Goal: Register for event/course

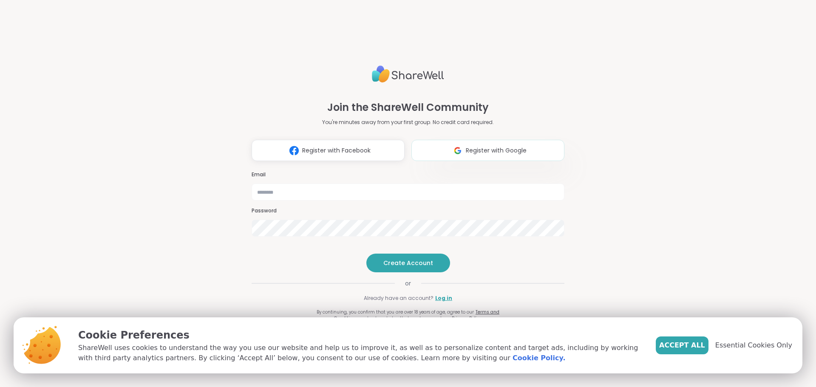
click at [500, 146] on span "Register with Google" at bounding box center [496, 150] width 61 height 9
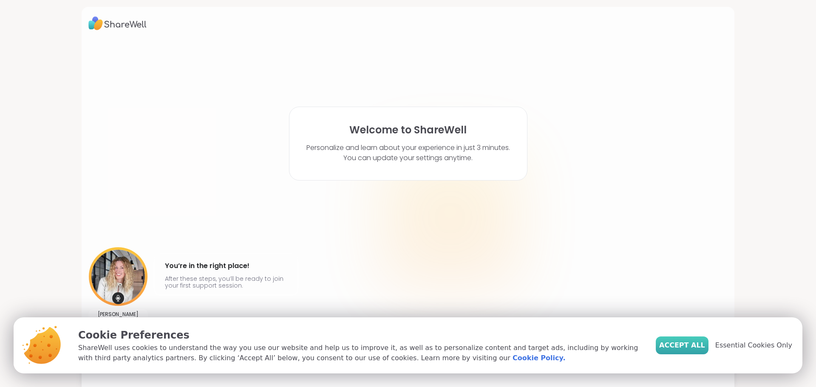
click at [702, 342] on span "Accept All" at bounding box center [682, 346] width 46 height 10
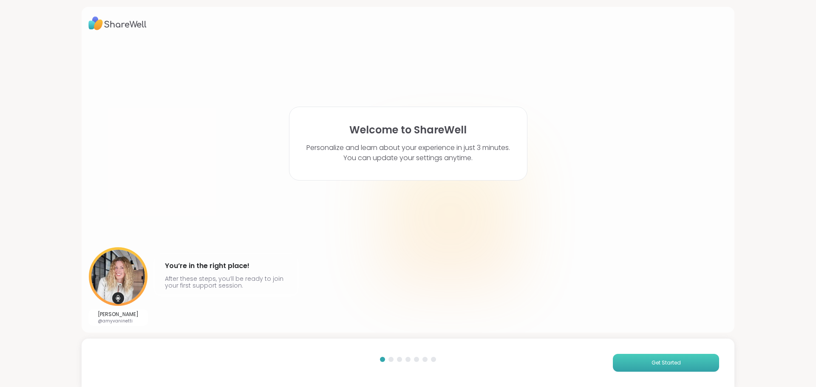
click at [657, 364] on span "Get Started" at bounding box center [666, 363] width 29 height 8
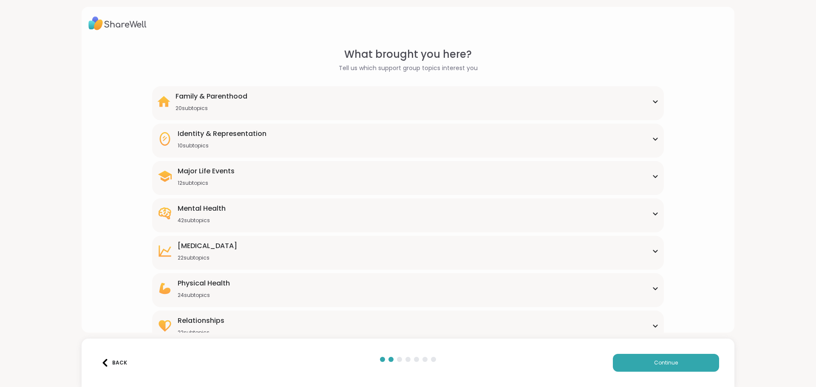
click at [652, 103] on icon at bounding box center [655, 101] width 7 height 4
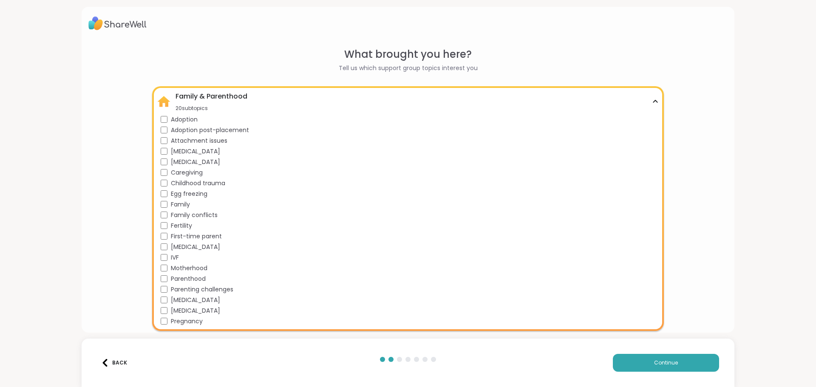
click at [182, 173] on span "Caregiving" at bounding box center [187, 172] width 32 height 9
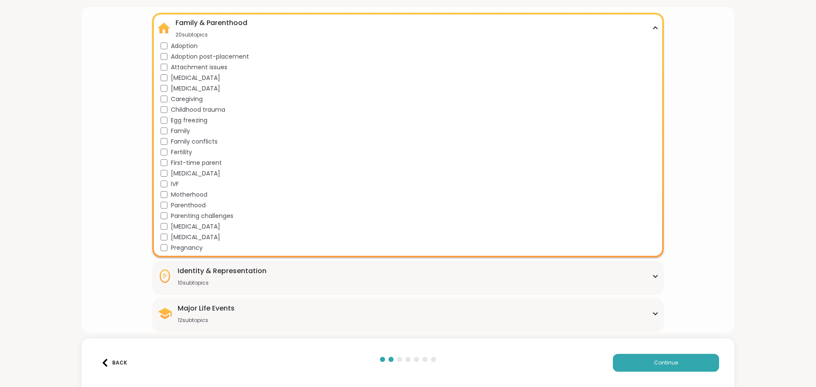
scroll to position [75, 0]
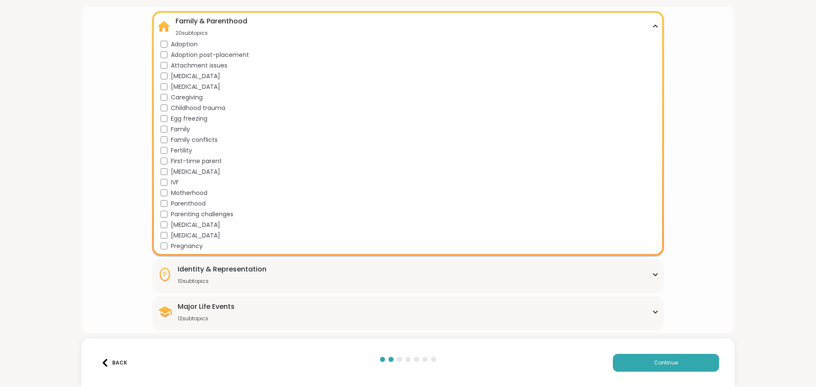
click at [194, 192] on span "Motherhood" at bounding box center [189, 193] width 37 height 9
click at [192, 202] on span "Parenthood" at bounding box center [188, 203] width 35 height 9
click at [190, 215] on span "Parenting challenges" at bounding box center [202, 214] width 63 height 9
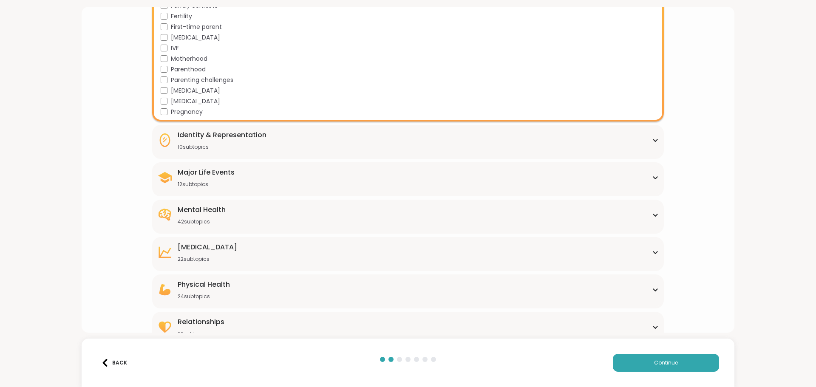
scroll to position [222, 0]
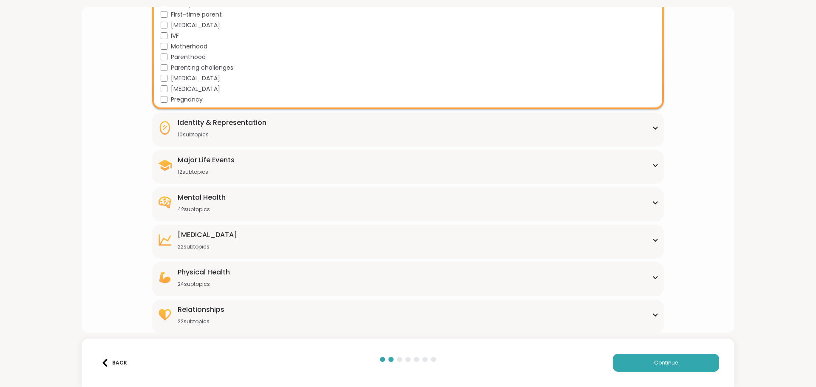
click at [517, 142] on div "Identity & Representation 10 subtopics BIPOC Support Cultural adjustment Gender…" at bounding box center [408, 130] width 512 height 34
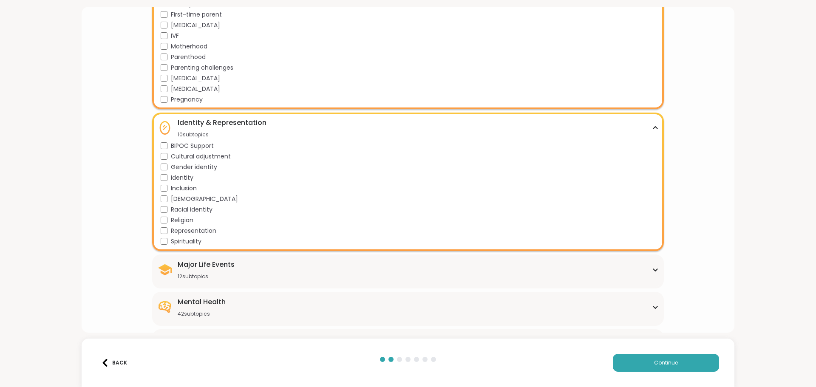
click at [654, 128] on icon at bounding box center [656, 128] width 4 height 2
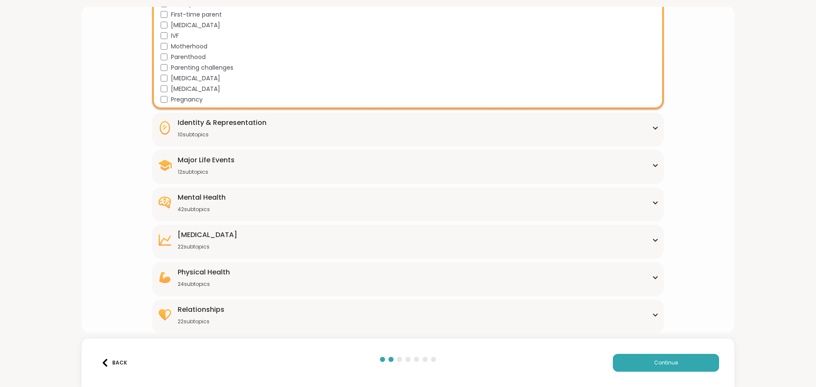
click at [652, 165] on icon at bounding box center [655, 165] width 7 height 4
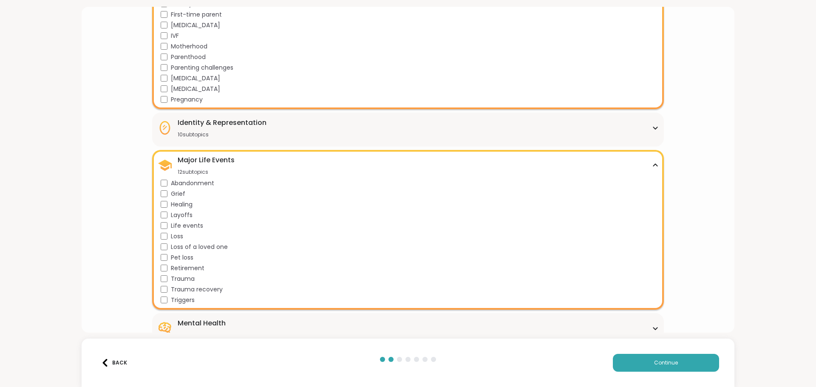
click at [649, 162] on div "Major Life Events 12 subtopics" at bounding box center [407, 165] width 501 height 20
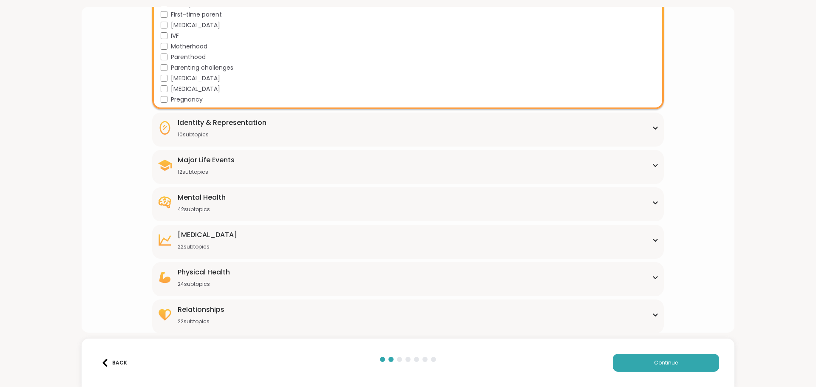
click at [654, 204] on icon at bounding box center [656, 203] width 4 height 2
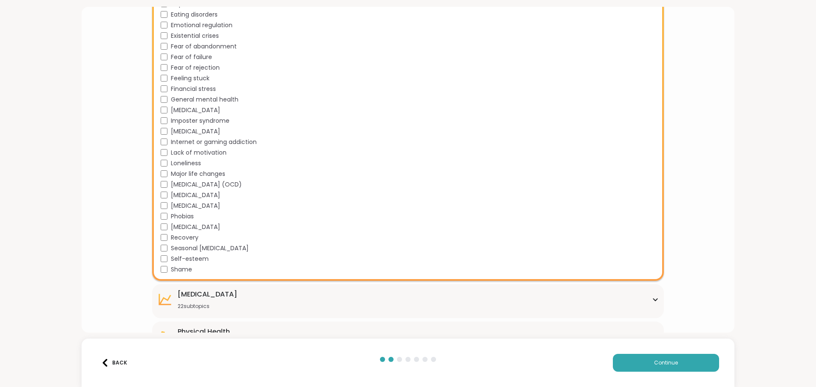
scroll to position [648, 0]
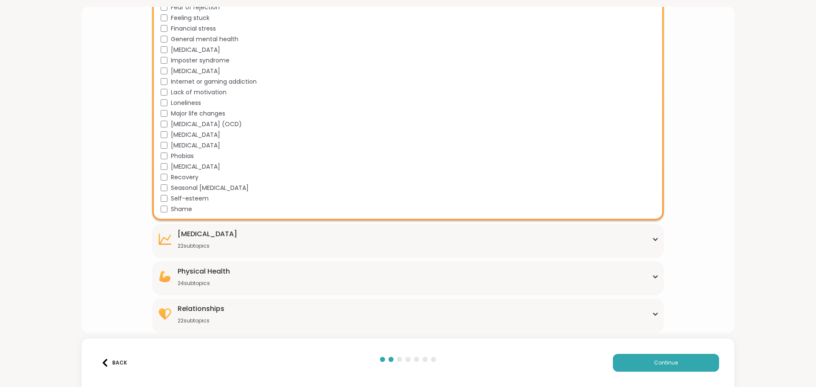
click at [500, 247] on div "[MEDICAL_DATA] 22 subtopics" at bounding box center [407, 239] width 501 height 20
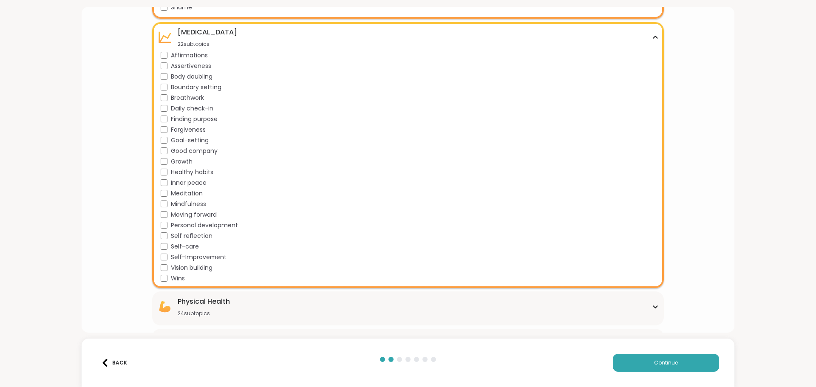
scroll to position [880, 0]
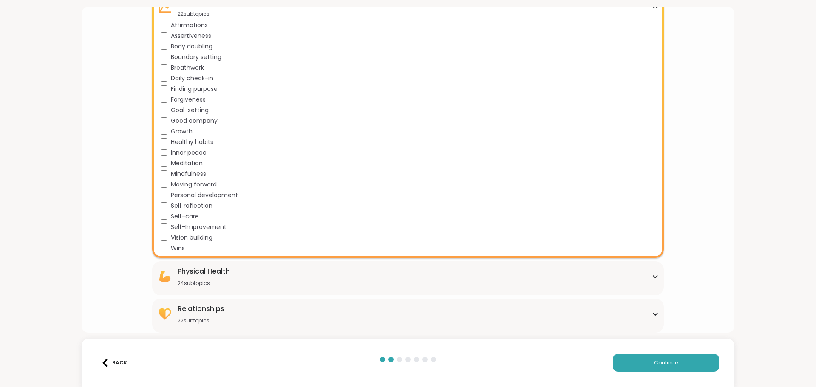
click at [474, 280] on div "Physical Health 24 subtopics" at bounding box center [407, 277] width 501 height 20
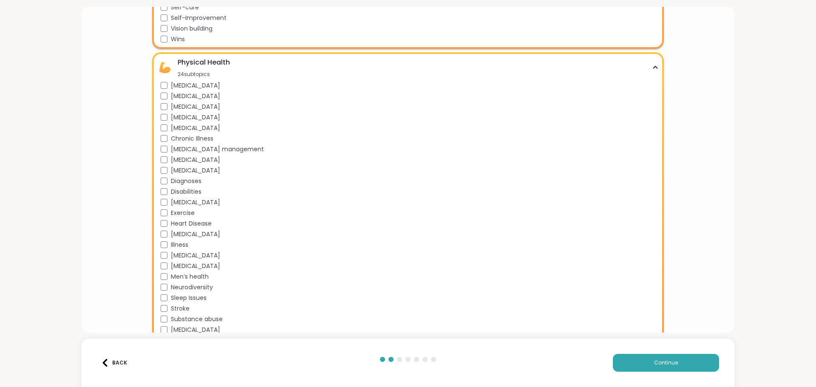
scroll to position [1134, 0]
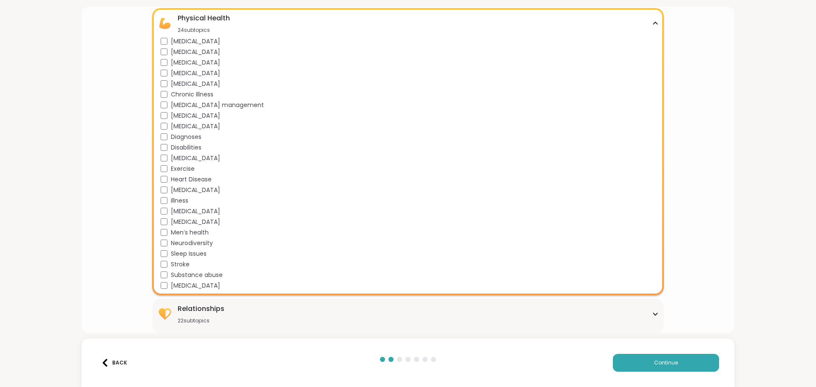
click at [270, 314] on div "Relationships 22 subtopics" at bounding box center [407, 314] width 501 height 20
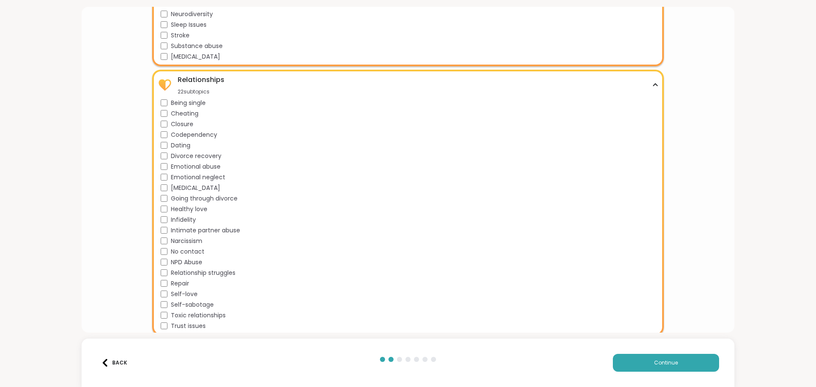
scroll to position [1366, 0]
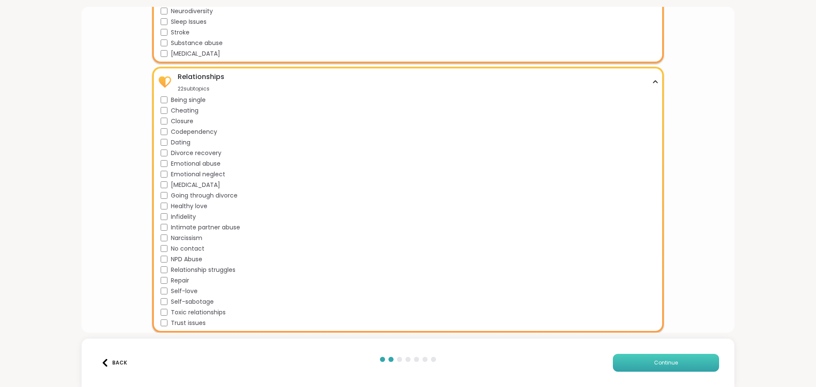
click at [667, 361] on span "Continue" at bounding box center [666, 363] width 24 height 8
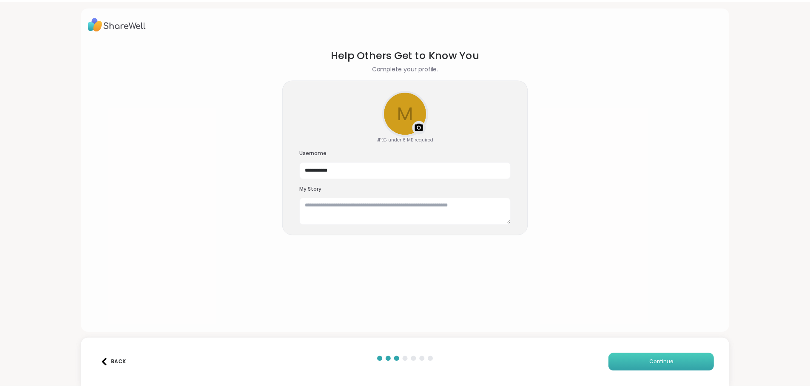
scroll to position [0, 0]
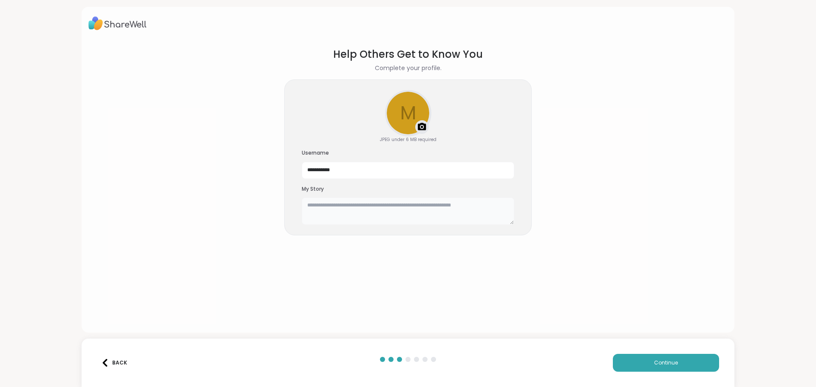
click at [411, 209] on textarea at bounding box center [408, 211] width 213 height 27
type textarea "*"
type textarea "**********"
click at [654, 364] on span "Continue" at bounding box center [666, 363] width 24 height 8
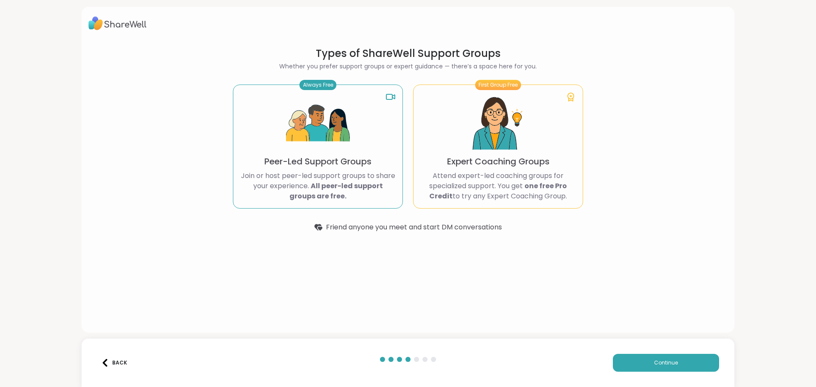
click at [335, 173] on p "Join or host peer-led support groups to share your experience. All peer-led sup…" at bounding box center [318, 186] width 156 height 31
click at [659, 365] on span "Continue" at bounding box center [666, 363] width 24 height 8
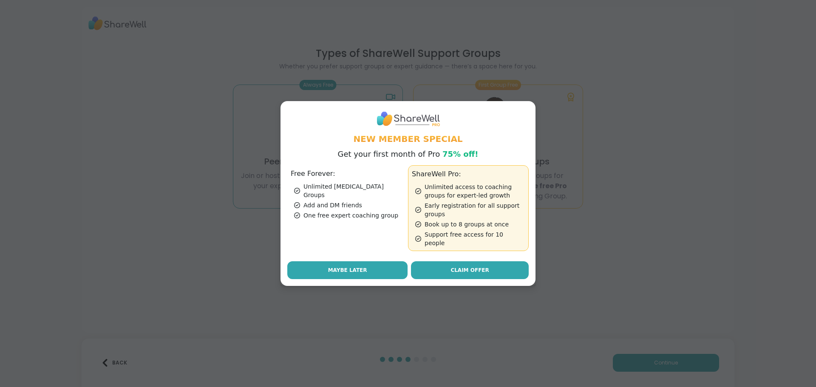
click at [355, 267] on span "Maybe Later" at bounding box center [347, 271] width 39 height 8
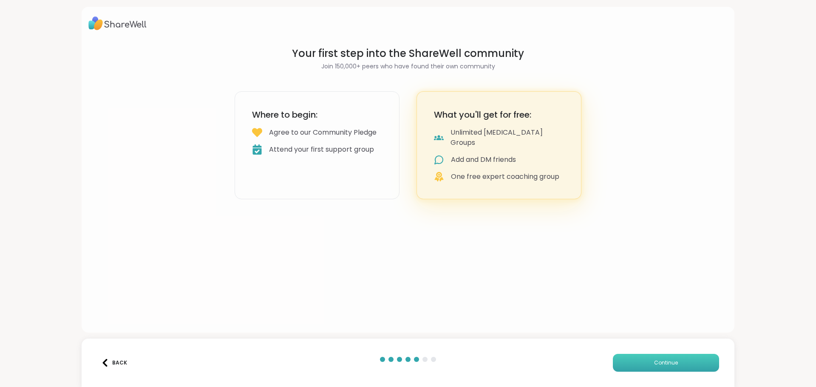
click at [655, 365] on span "Continue" at bounding box center [666, 363] width 24 height 8
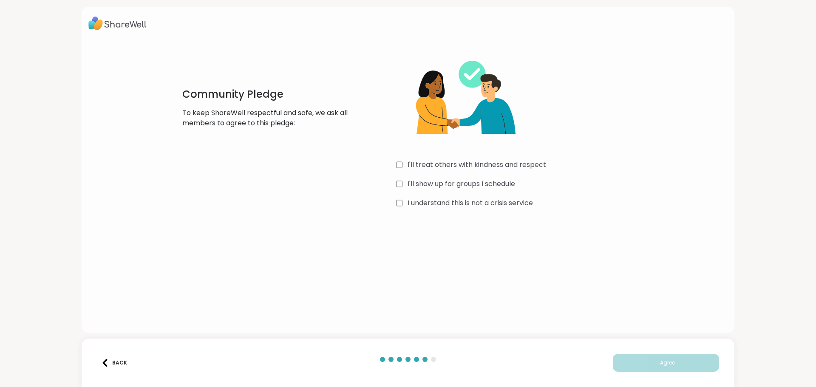
click at [429, 164] on label "I'll treat others with kindness and respect" at bounding box center [477, 165] width 139 height 10
click at [423, 182] on label "I'll show up for groups I schedule" at bounding box center [462, 184] width 108 height 10
click at [415, 206] on label "I understand this is not a crisis service" at bounding box center [470, 203] width 125 height 10
click at [682, 368] on button "I Agree" at bounding box center [666, 363] width 106 height 18
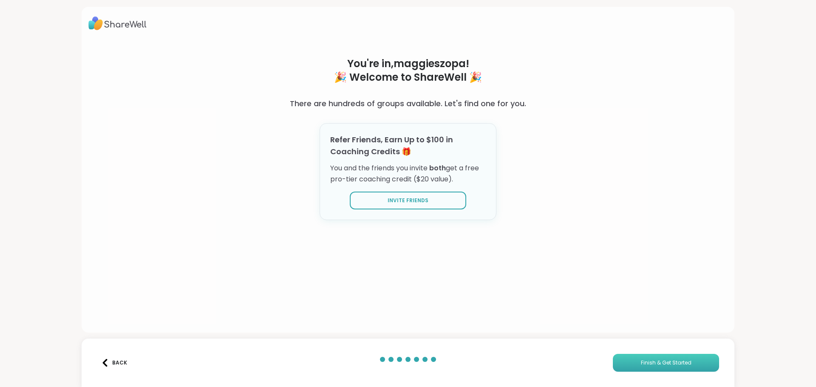
click at [670, 366] on span "Finish & Get Started" at bounding box center [666, 363] width 51 height 8
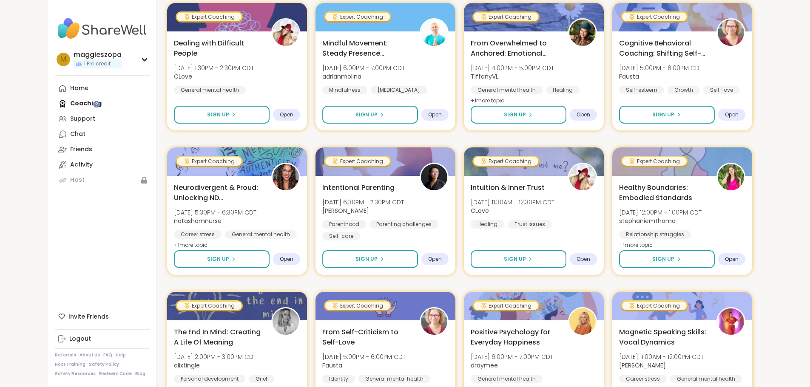
scroll to position [900, 0]
click at [70, 122] on div "Support" at bounding box center [82, 119] width 25 height 9
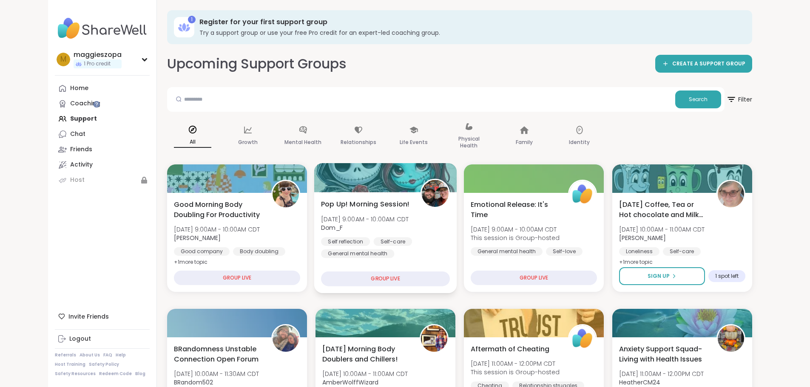
click at [365, 282] on div "GROUP LIVE" at bounding box center [385, 279] width 129 height 15
click at [392, 226] on span "Dom_F" at bounding box center [365, 228] width 88 height 9
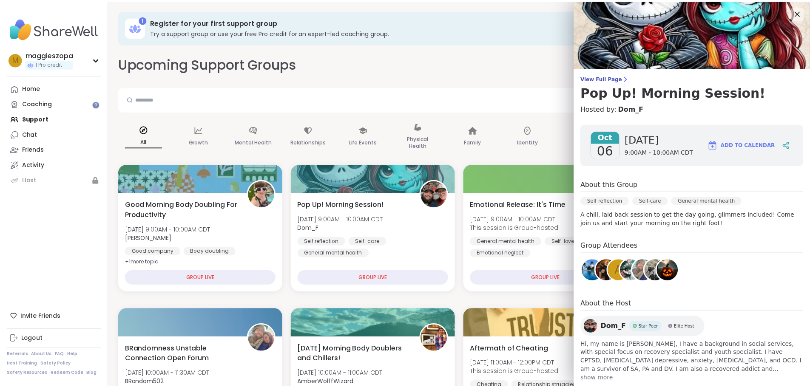
scroll to position [16, 0]
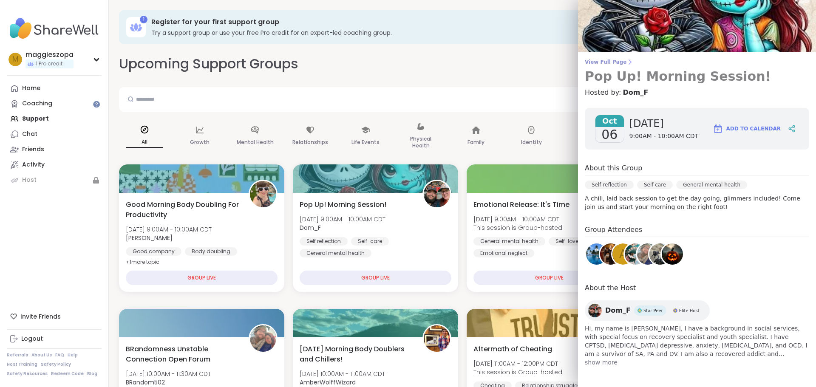
click at [607, 63] on span "View Full Page" at bounding box center [697, 62] width 225 height 7
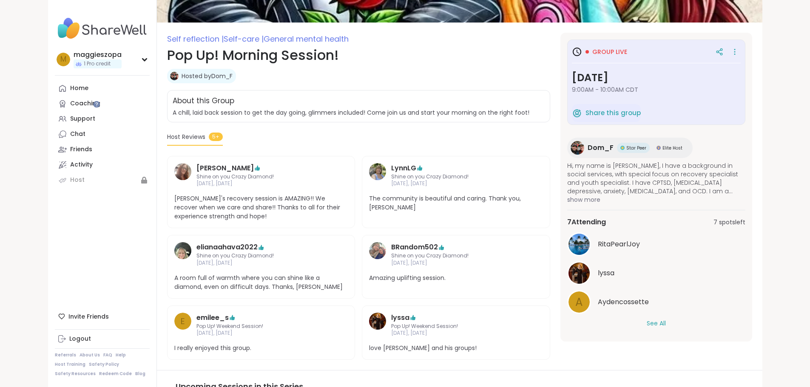
scroll to position [260, 0]
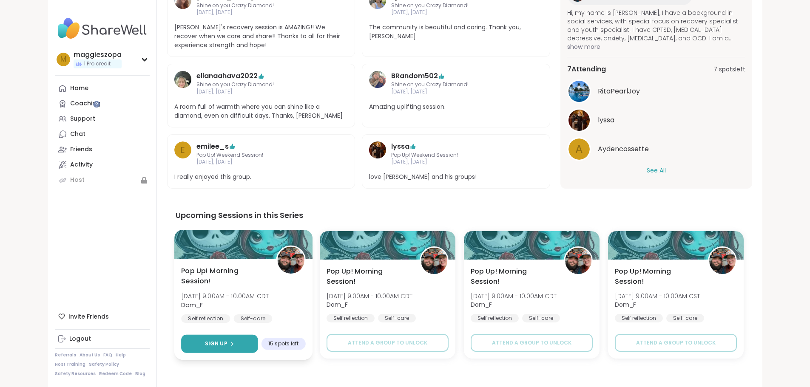
click at [201, 335] on button "Sign Up" at bounding box center [219, 344] width 77 height 18
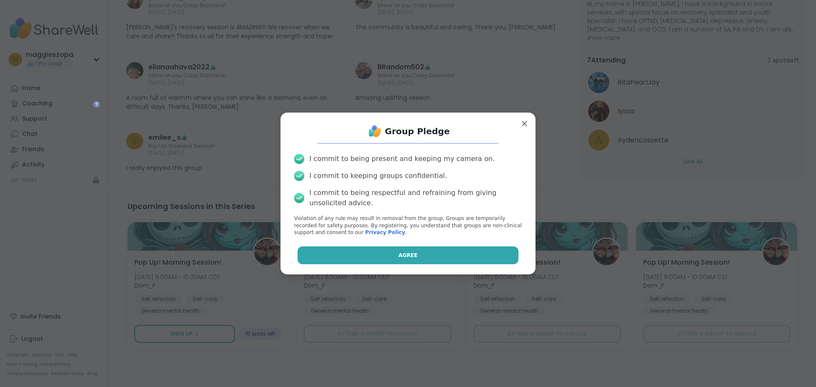
click at [378, 258] on button "Agree" at bounding box center [409, 256] width 222 height 18
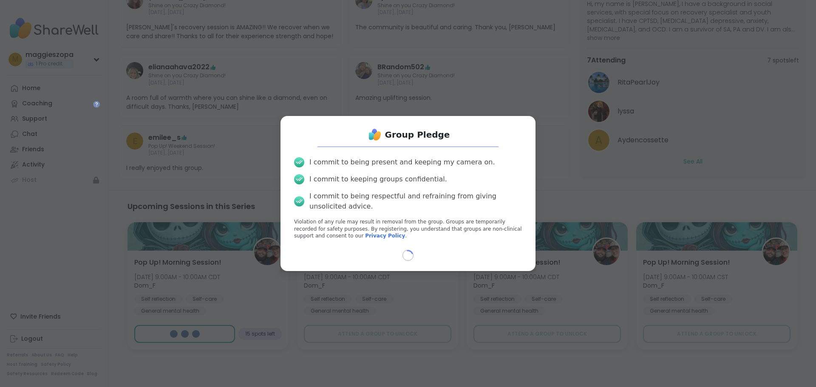
select select "**"
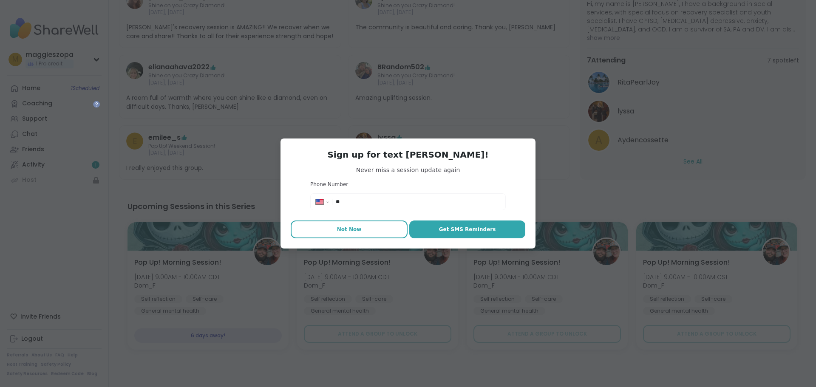
click at [370, 230] on button "Not Now" at bounding box center [349, 230] width 117 height 18
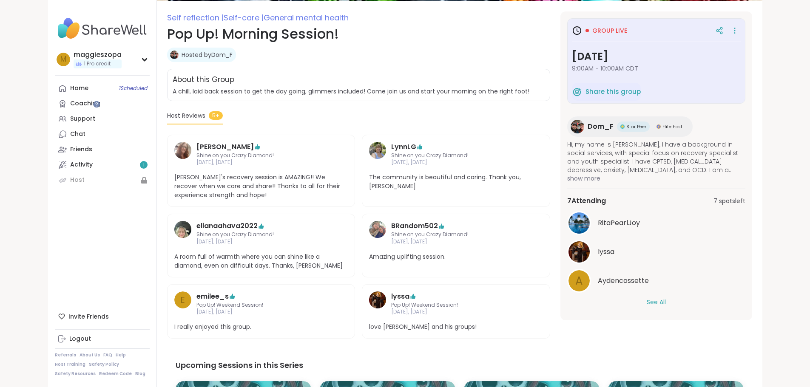
scroll to position [0, 0]
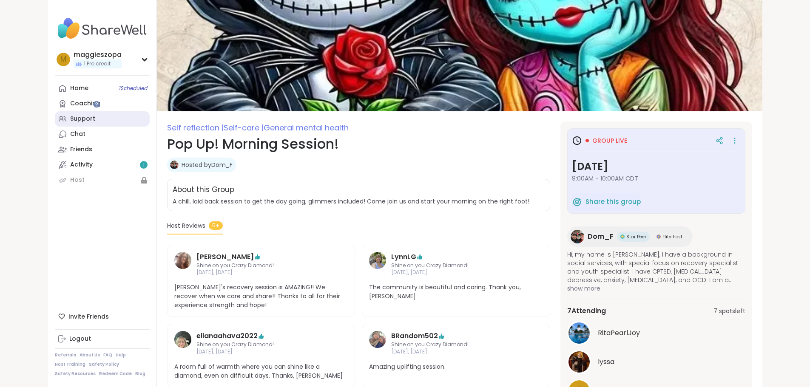
click at [70, 120] on div "Support" at bounding box center [82, 119] width 25 height 9
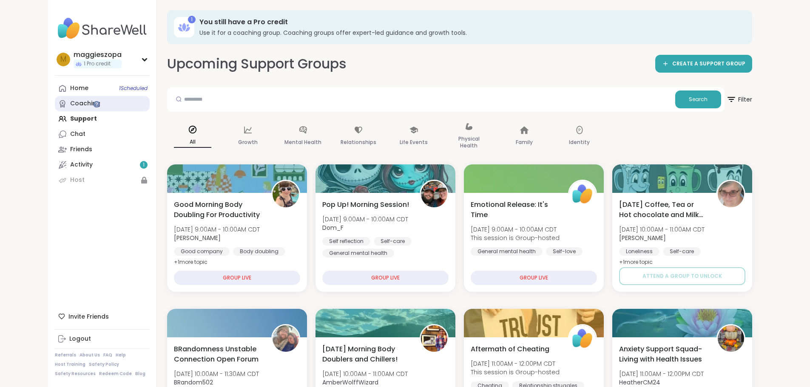
click at [70, 102] on div "Coaching" at bounding box center [85, 103] width 30 height 9
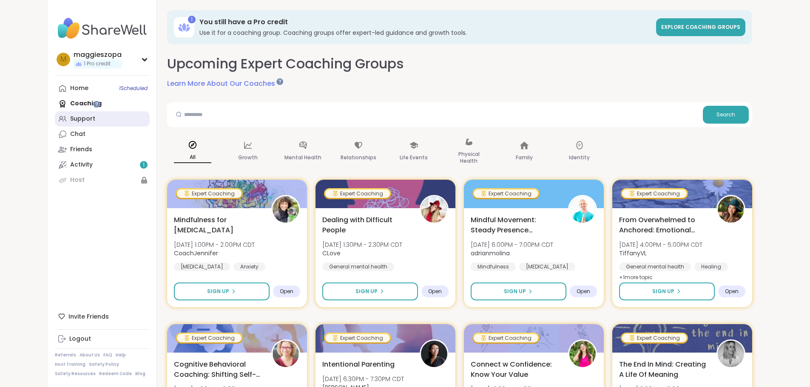
click at [55, 114] on link "Support" at bounding box center [102, 118] width 95 height 15
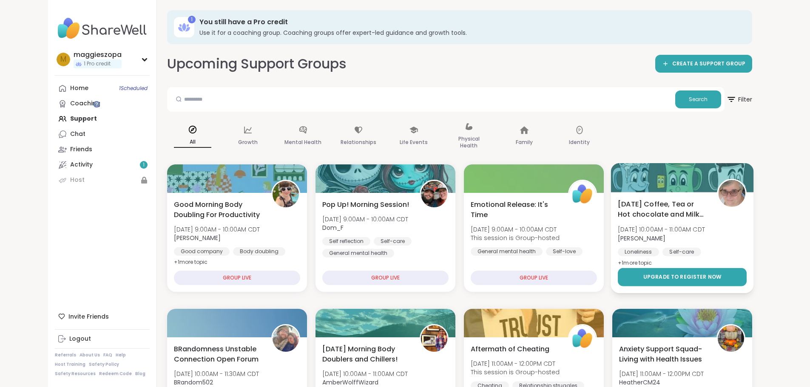
click at [716, 280] on span "Upgrade to register now" at bounding box center [682, 277] width 78 height 8
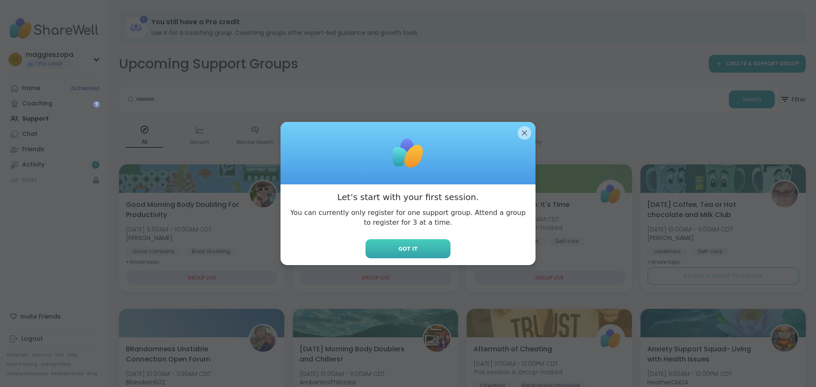
click at [404, 248] on span "Got it" at bounding box center [407, 249] width 19 height 8
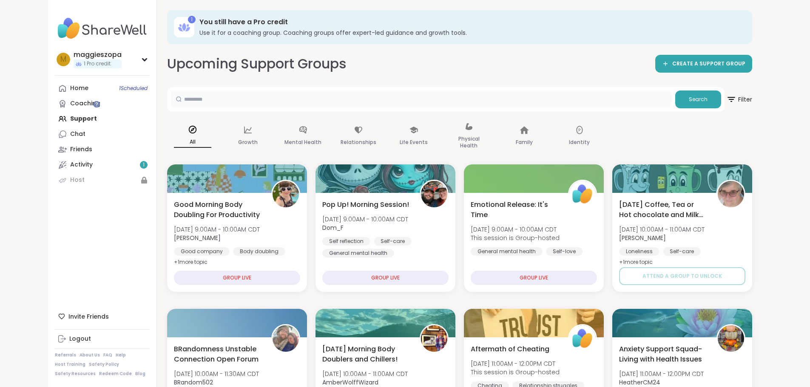
click at [512, 96] on input "text" at bounding box center [421, 99] width 501 height 17
type input "******"
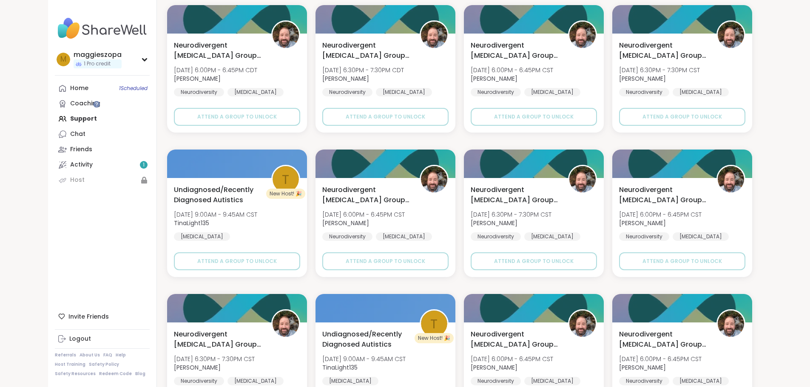
scroll to position [492, 0]
